Goal: Register for event/course

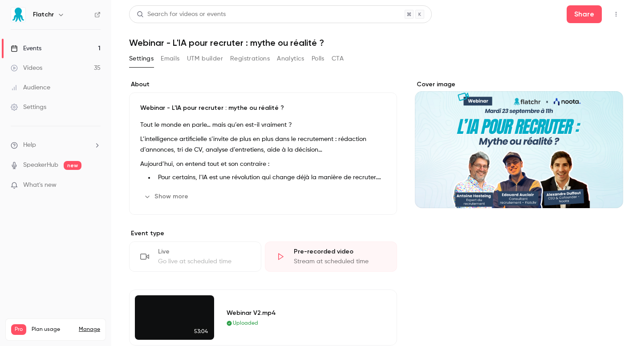
click at [79, 44] on link "Events 1" at bounding box center [55, 49] width 111 height 20
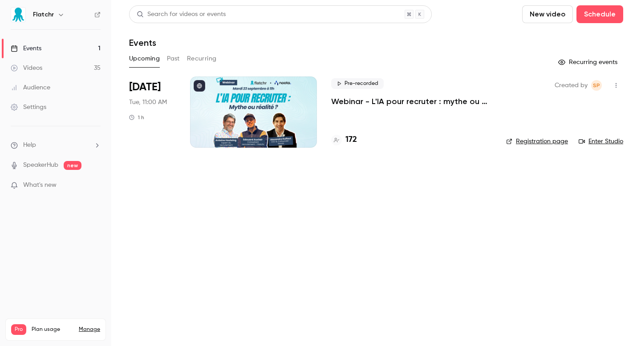
click at [371, 105] on p "Webinar - L'IA pour recruter : mythe ou réalité ?" at bounding box center [411, 101] width 161 height 11
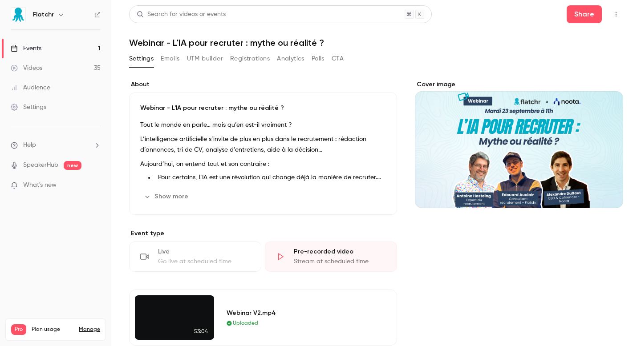
click at [80, 50] on link "Events 1" at bounding box center [55, 49] width 111 height 20
